Goal: Information Seeking & Learning: Learn about a topic

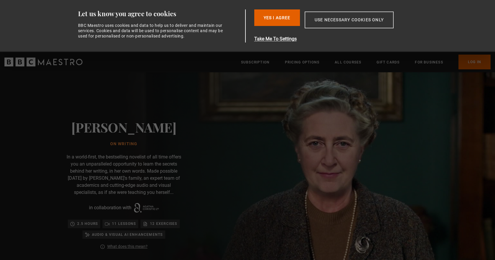
click at [321, 22] on button "Use necessary cookies only" at bounding box center [349, 19] width 89 height 17
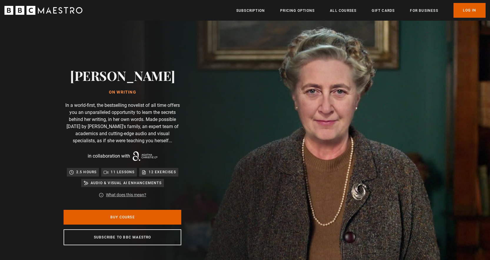
scroll to position [0, 77]
click at [48, 9] on icon "BBC Maestro" at bounding box center [48, 10] width 5 height 6
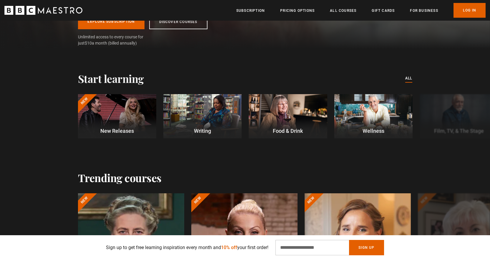
scroll to position [0, 77]
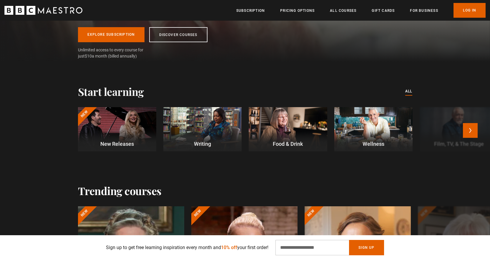
click at [207, 123] on div at bounding box center [202, 129] width 78 height 44
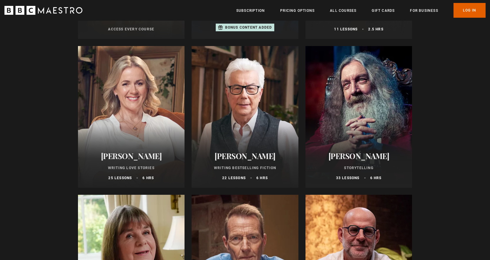
scroll to position [206, 0]
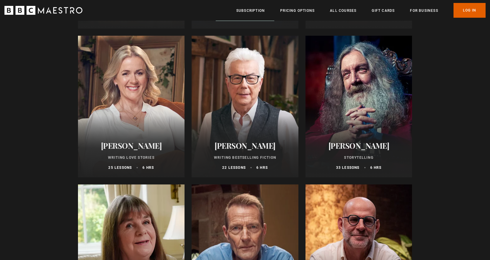
click at [334, 82] on div at bounding box center [359, 106] width 107 height 141
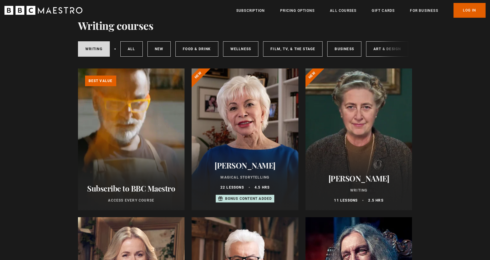
scroll to position [0, 0]
